Goal: Find specific page/section: Find specific page/section

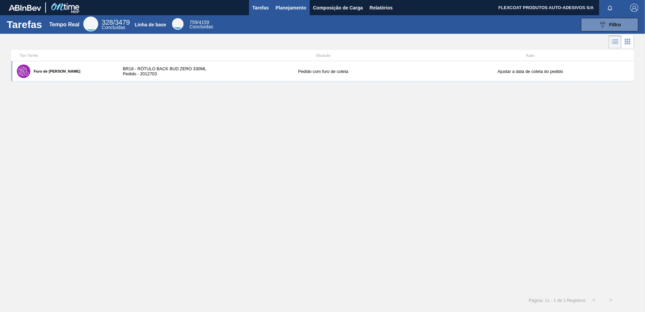
click at [277, 10] on span "Planejamento" at bounding box center [291, 8] width 31 height 8
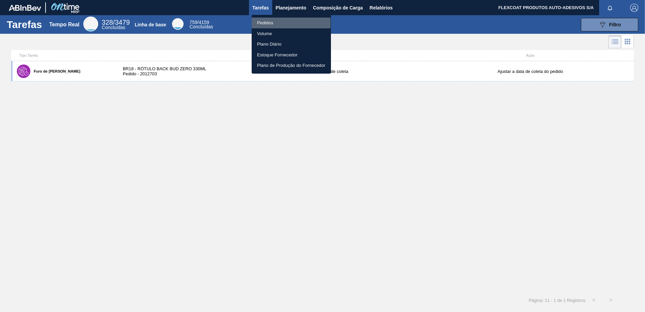
click at [265, 23] on li "Pedidos" at bounding box center [291, 23] width 79 height 11
